Goal: Information Seeking & Learning: Learn about a topic

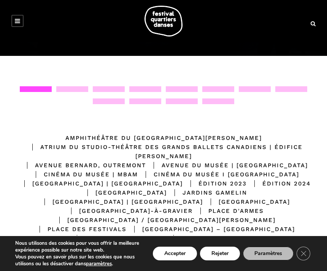
scroll to position [123, 0]
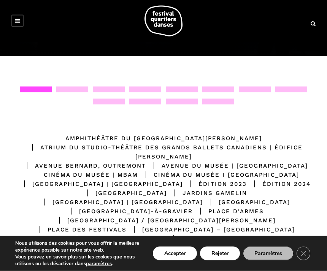
click at [210, 97] on div at bounding box center [164, 99] width 312 height 24
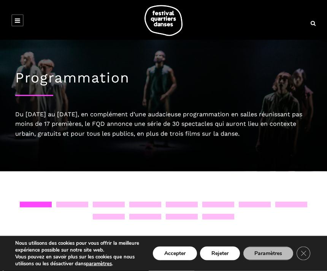
scroll to position [0, 0]
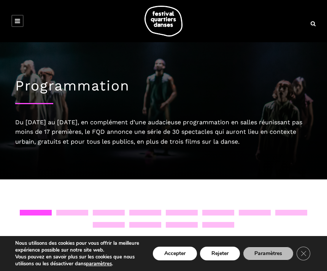
click at [103, 86] on h1 "Programmation" at bounding box center [163, 86] width 296 height 17
click at [149, 134] on div "Du 7 au 18 septembre 2022, en complément d’une audacieuse programmation en sall…" at bounding box center [163, 131] width 296 height 29
click at [210, 122] on div "Du 7 au 18 septembre 2022, en complément d’une audacieuse programmation en sall…" at bounding box center [163, 131] width 296 height 29
click at [22, 17] on link at bounding box center [17, 21] width 12 height 12
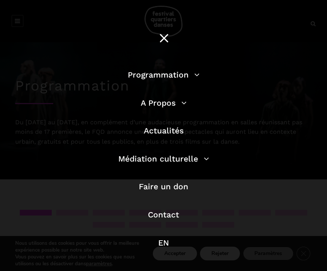
click at [178, 76] on link "Programmation" at bounding box center [164, 74] width 72 height 9
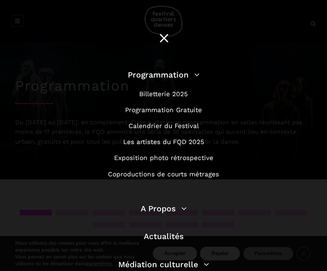
click at [172, 125] on link "Calendrier du Festival" at bounding box center [163, 126] width 70 height 8
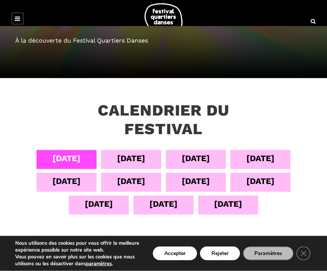
scroll to position [85, 0]
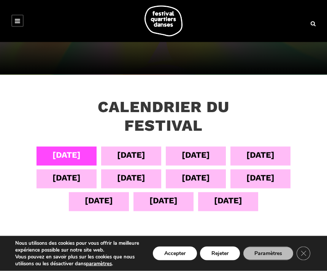
click at [145, 178] on div "[DATE]" at bounding box center [131, 177] width 28 height 13
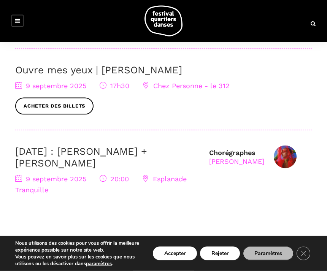
scroll to position [376, 0]
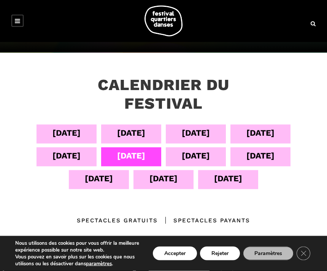
click at [207, 157] on div "[DATE]" at bounding box center [196, 155] width 28 height 13
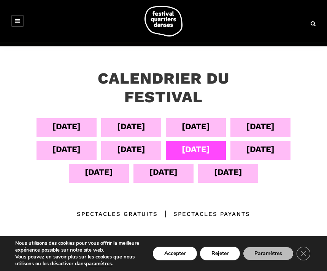
scroll to position [115, 0]
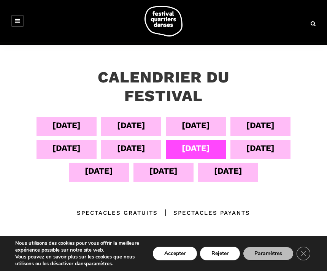
click at [264, 152] on div "[DATE]" at bounding box center [260, 147] width 28 height 13
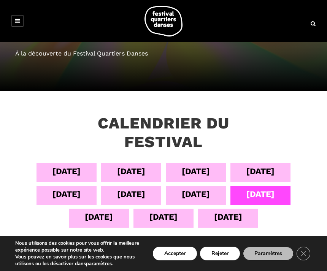
scroll to position [67, 0]
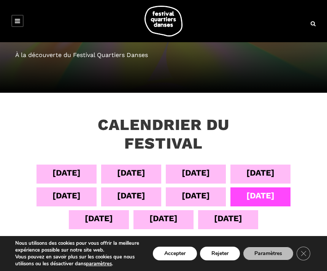
click at [107, 222] on div "[DATE]" at bounding box center [99, 218] width 28 height 13
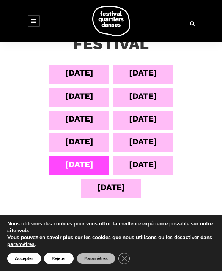
scroll to position [147, 0]
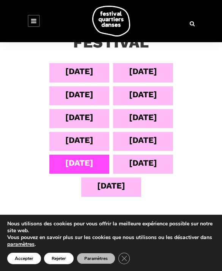
click at [153, 162] on div "[DATE]" at bounding box center [143, 162] width 28 height 13
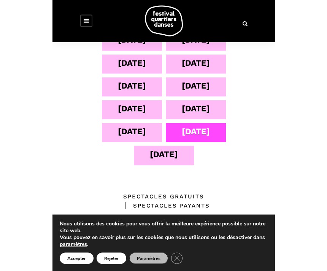
scroll to position [153, 0]
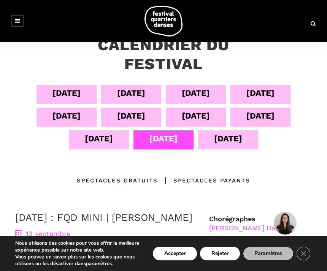
click at [232, 138] on div "14 sept" at bounding box center [228, 138] width 28 height 13
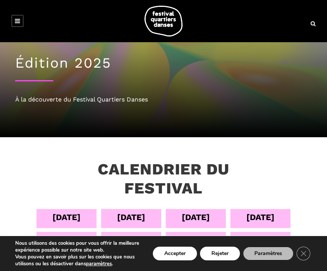
scroll to position [0, 0]
